Goal: Task Accomplishment & Management: Complete application form

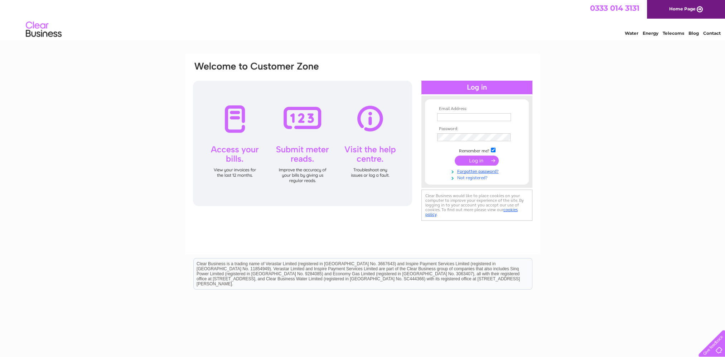
click at [478, 177] on link "Not registered?" at bounding box center [477, 177] width 81 height 7
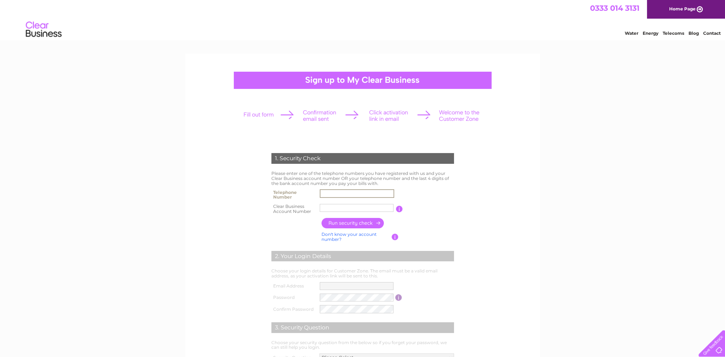
click at [353, 194] on input "text" at bounding box center [357, 193] width 75 height 9
type input "667168748"
type input "MNG MANGO"
click at [398, 208] on input "button" at bounding box center [398, 209] width 7 height 6
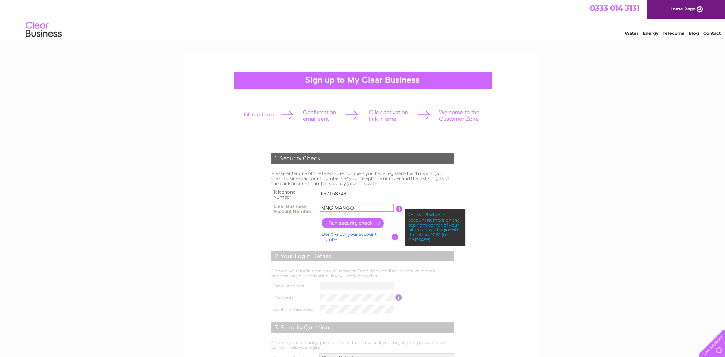
drag, startPoint x: 360, startPoint y: 208, endPoint x: 221, endPoint y: 193, distance: 140.1
click at [222, 194] on form "1. Security Check Please enter one of the telephone numbers you have registered…" at bounding box center [362, 273] width 341 height 268
paste input "30324863"
type input "30324863"
click at [362, 223] on input "button" at bounding box center [353, 223] width 63 height 10
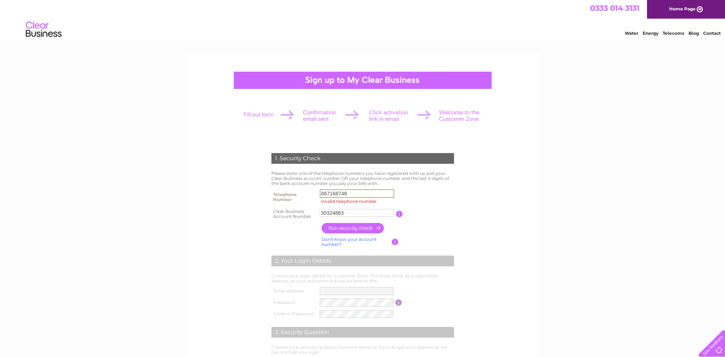
click at [322, 195] on input "667168748" at bounding box center [357, 193] width 75 height 9
type input "34667168748"
click at [364, 226] on input "button" at bounding box center [353, 228] width 63 height 10
click at [321, 195] on input "34667168748" at bounding box center [357, 193] width 75 height 9
drag, startPoint x: 354, startPoint y: 192, endPoint x: 140, endPoint y: 164, distance: 216.4
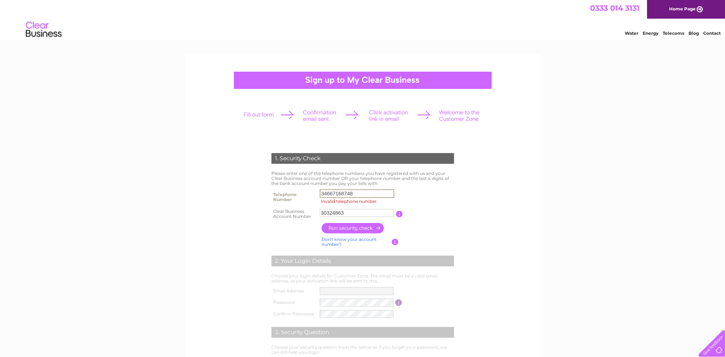
click at [148, 164] on div "1. Security Check Please enter one of the telephone numbers you have registered…" at bounding box center [362, 298] width 725 height 488
click at [349, 226] on input "button" at bounding box center [353, 228] width 63 height 10
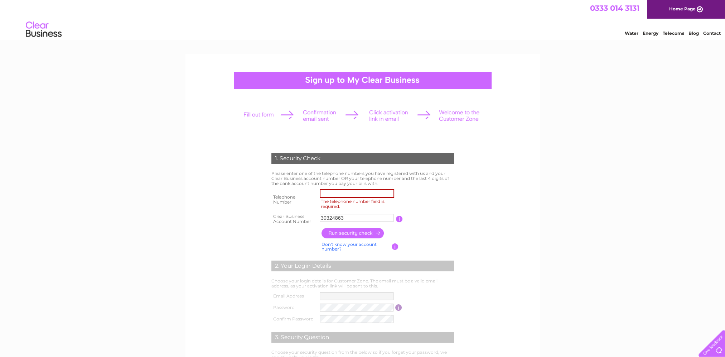
click at [395, 247] on input "button" at bounding box center [395, 246] width 7 height 6
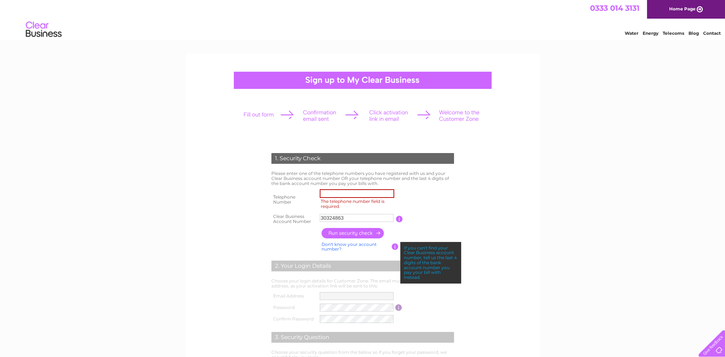
click at [399, 217] on input "button" at bounding box center [399, 219] width 7 height 6
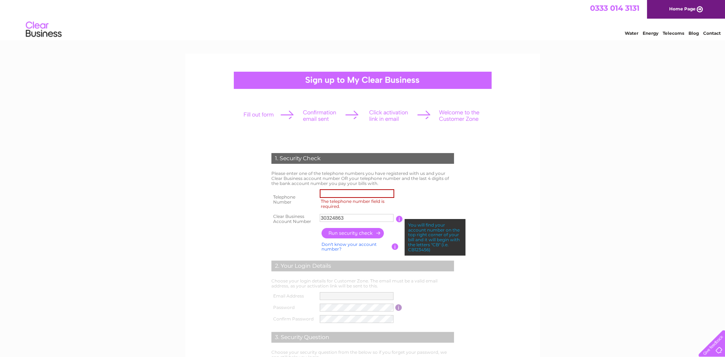
click at [670, 10] on link "Home Page" at bounding box center [686, 9] width 78 height 19
